Goal: Navigation & Orientation: Go to known website

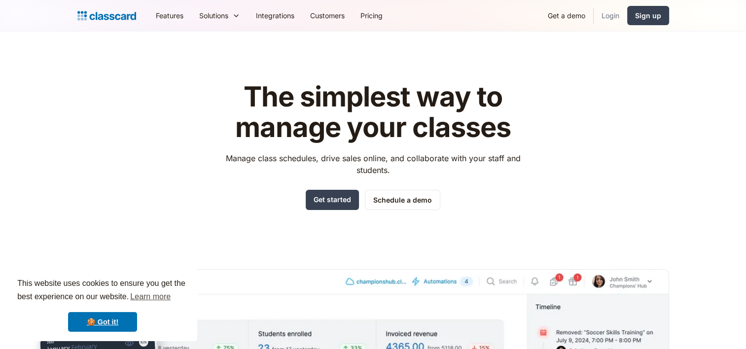
click at [609, 15] on link "Login" at bounding box center [610, 15] width 34 height 22
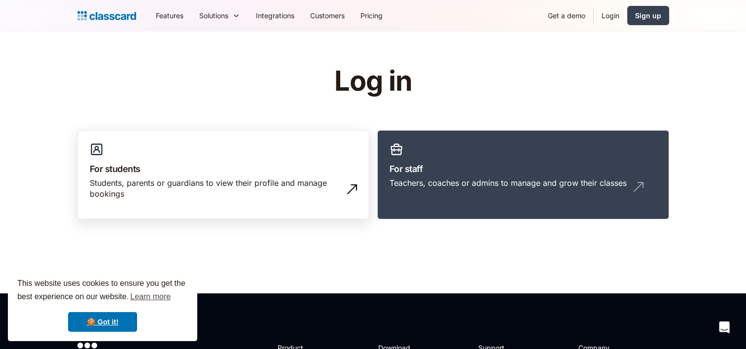
click at [217, 187] on div "Students, parents or guardians to view their profile and manage bookings" at bounding box center [213, 188] width 247 height 22
